Goal: Transaction & Acquisition: Purchase product/service

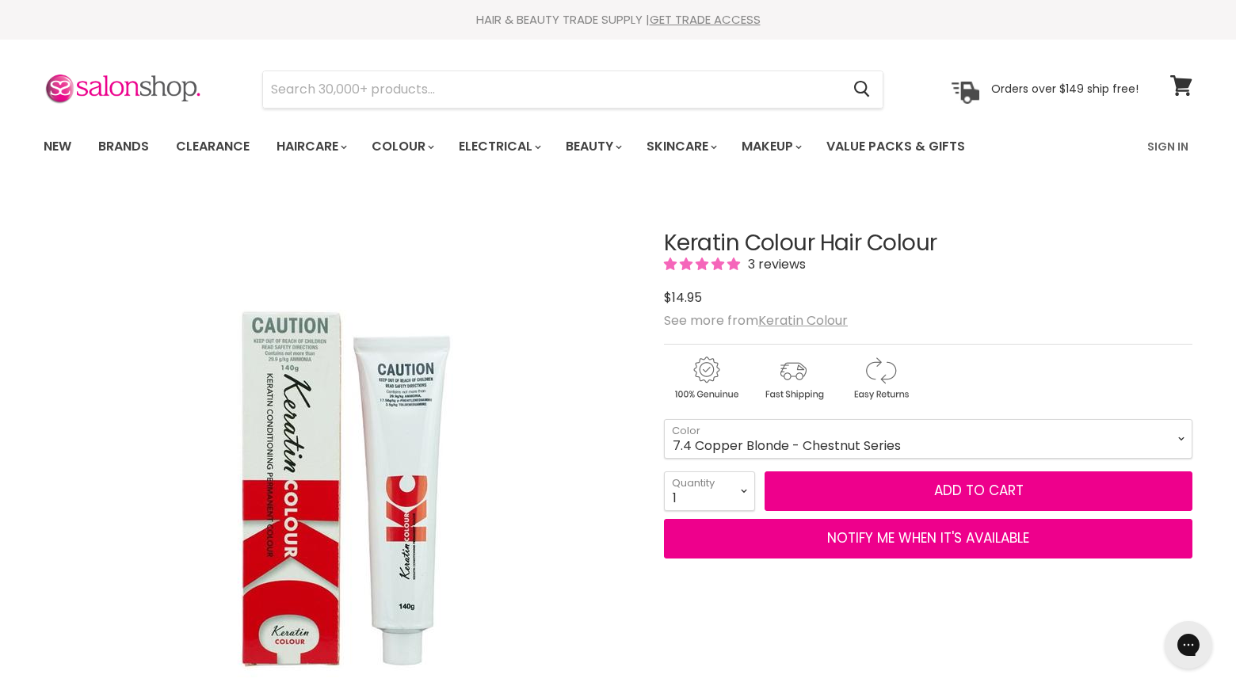
click at [940, 244] on h1 "Keratin Colour Hair Colour" at bounding box center [928, 243] width 528 height 25
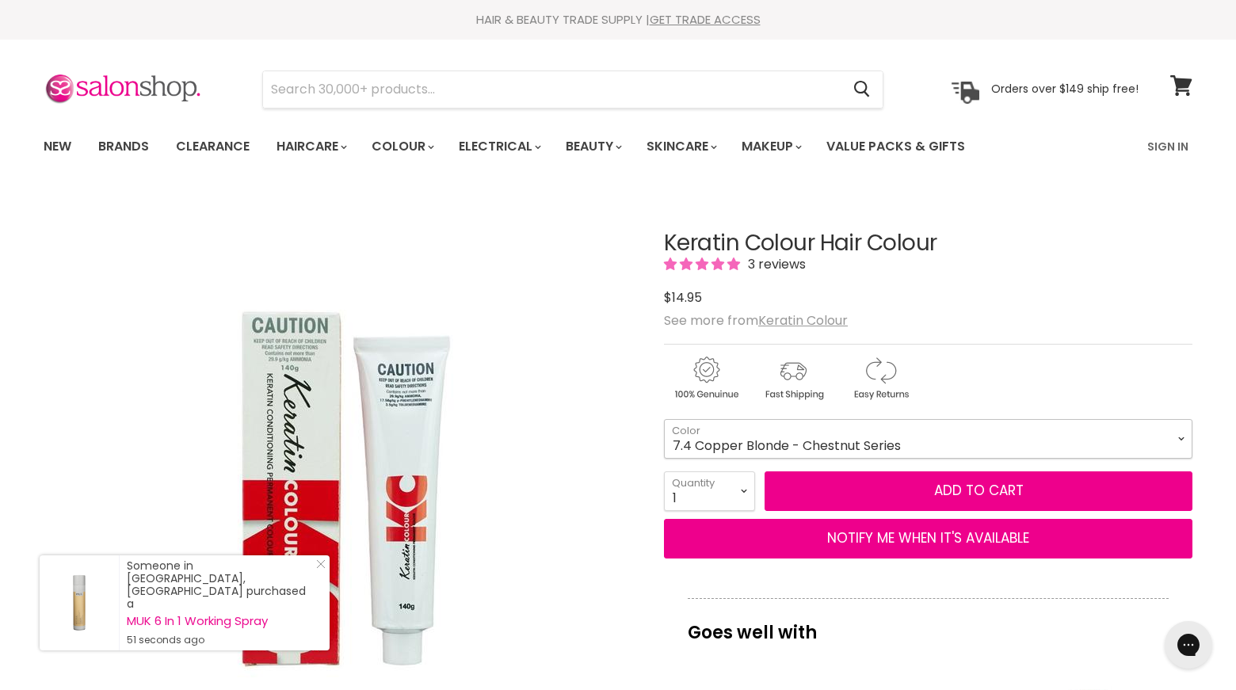
click at [1163, 440] on select "1 Black - Warm Series 3 Dark Brown - Warm Series 4 Brown - Warm Series 5 Light …" at bounding box center [928, 439] width 528 height 40
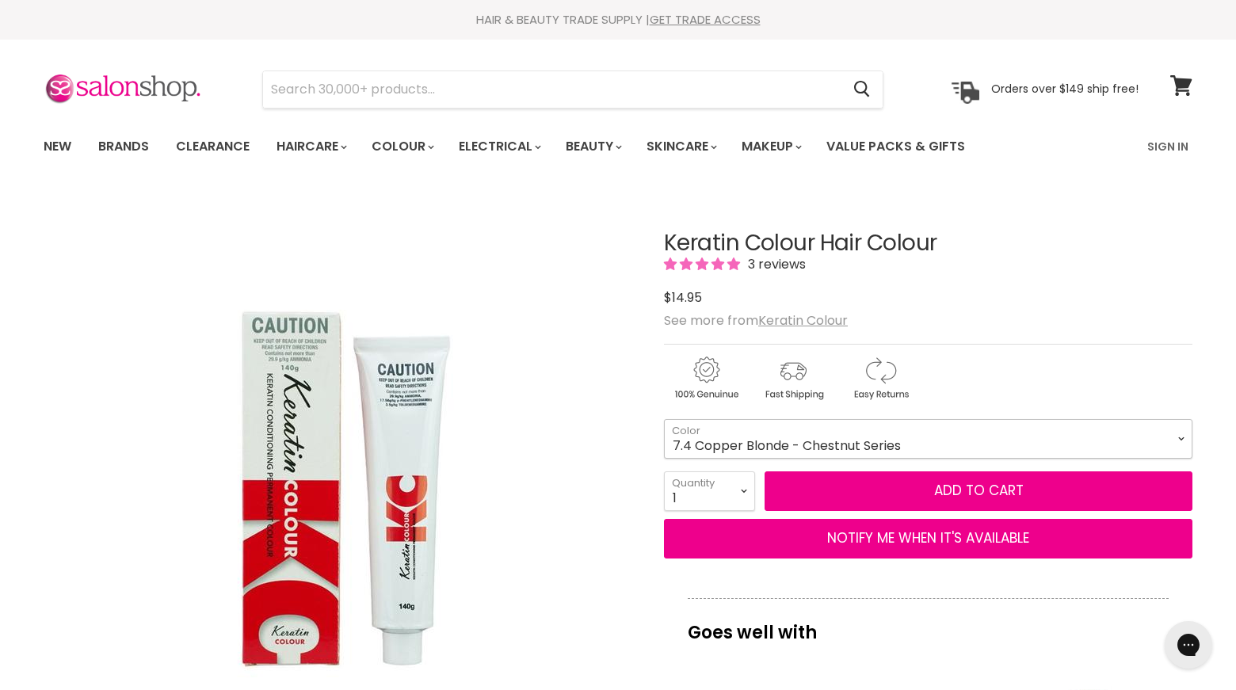
click at [1178, 435] on select "1 Black - Warm Series 3 Dark Brown - Warm Series 4 Brown - Warm Series 5 Light …" at bounding box center [928, 439] width 528 height 40
select select "4 Brown - Warm Series"
click at [664, 419] on select "1 Black - Warm Series 3 Dark Brown - Warm Series 4 Brown - Warm Series 5 Light …" at bounding box center [928, 439] width 528 height 40
click at [1179, 441] on select "1 Black - Warm Series 3 Dark Brown - Warm Series 4 Brown - Warm Series 5 Light …" at bounding box center [928, 439] width 528 height 40
click at [545, 391] on div "Click or scroll to zoom Tap or pinch to zoom" at bounding box center [340, 488] width 592 height 592
